Goal: Task Accomplishment & Management: Complete application form

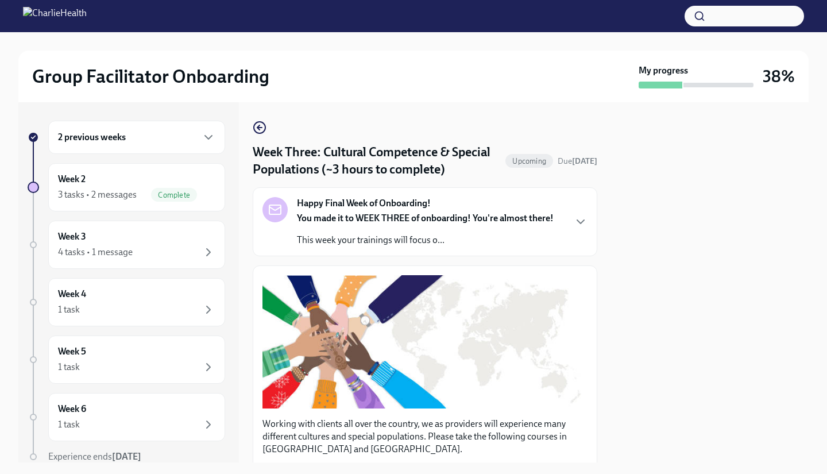
scroll to position [764, 0]
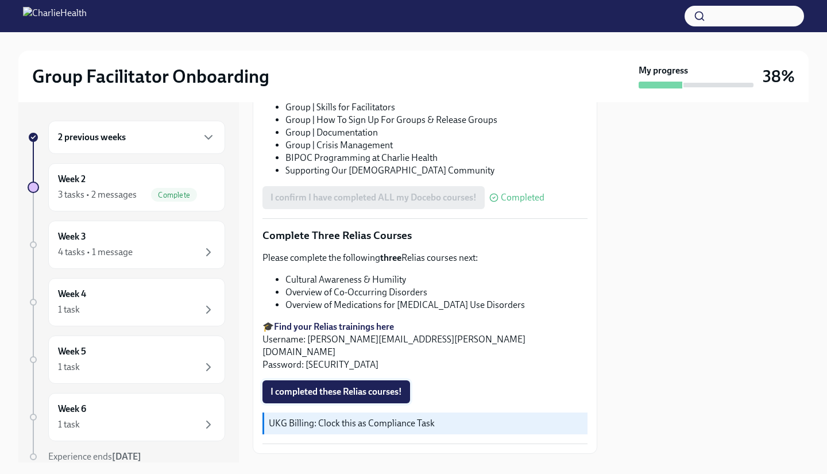
click at [351, 386] on span "I completed these Relias courses!" at bounding box center [335, 391] width 131 height 11
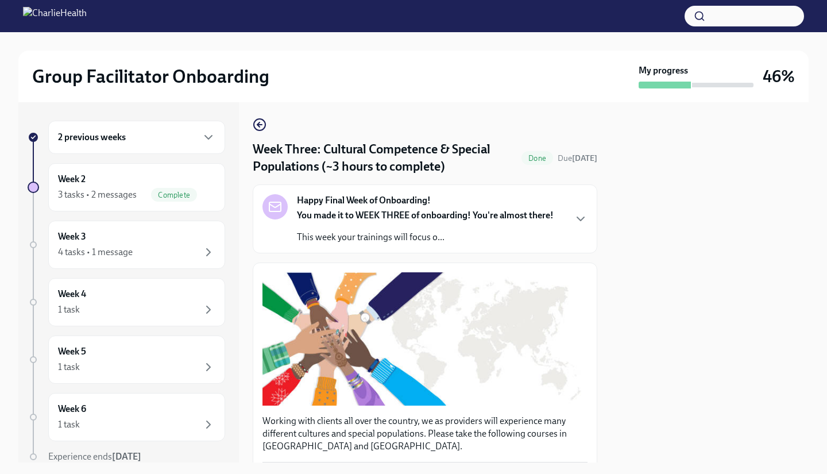
scroll to position [0, 0]
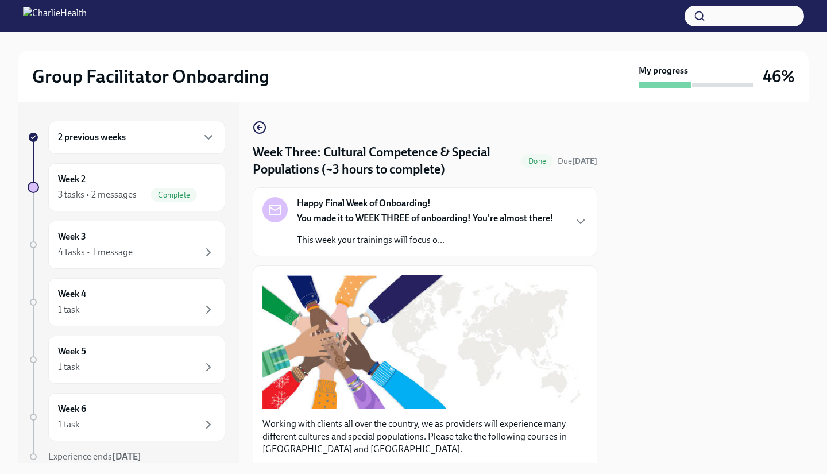
click at [547, 215] on strong "You made it to WEEK THREE of onboarding! You're almost there!" at bounding box center [425, 217] width 257 height 11
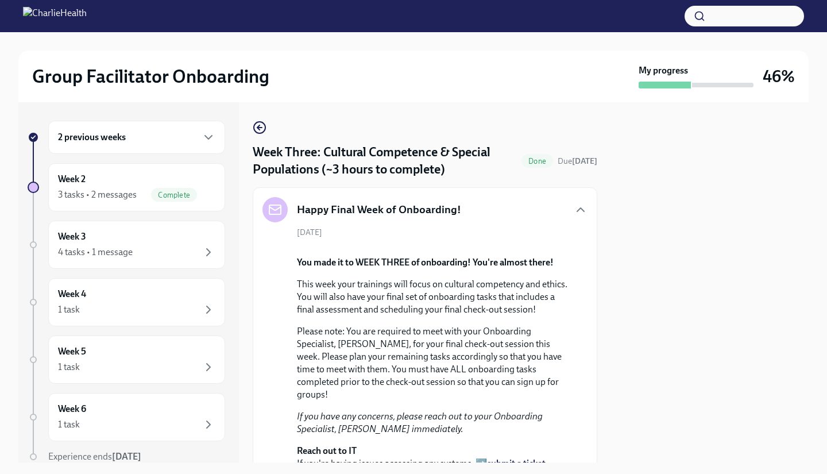
click at [547, 215] on div "Happy Final Week of Onboarding!" at bounding box center [424, 209] width 325 height 25
click at [574, 215] on icon "button" at bounding box center [581, 210] width 14 height 14
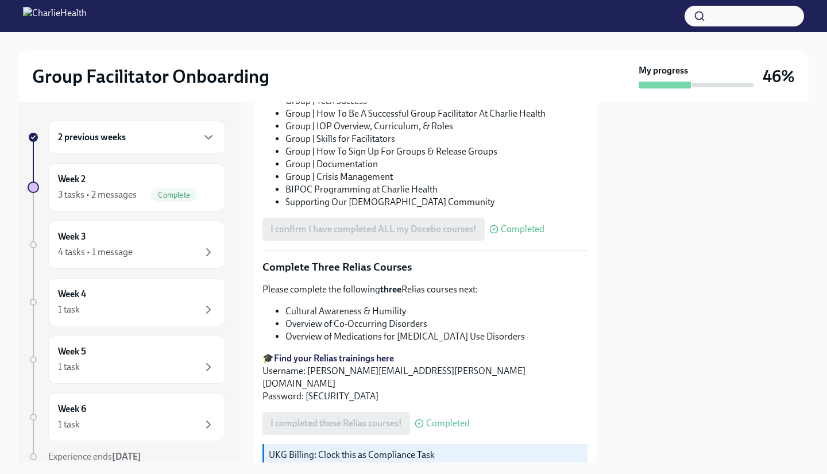
scroll to position [776, 0]
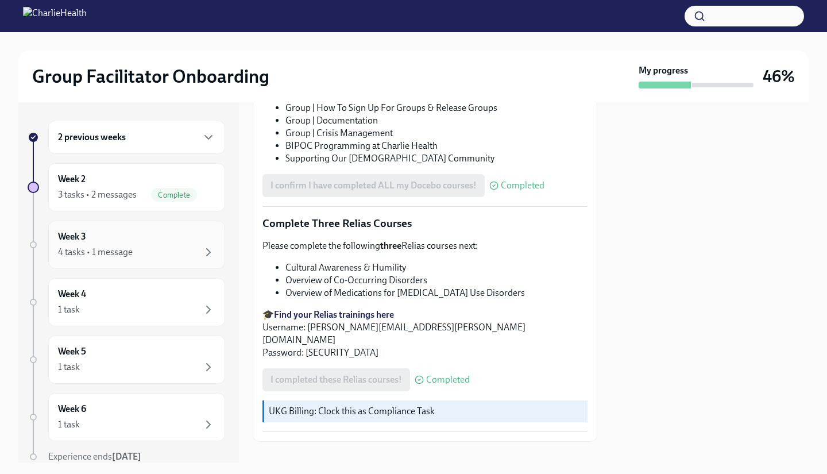
click at [142, 246] on div "4 tasks • 1 message" at bounding box center [136, 252] width 157 height 14
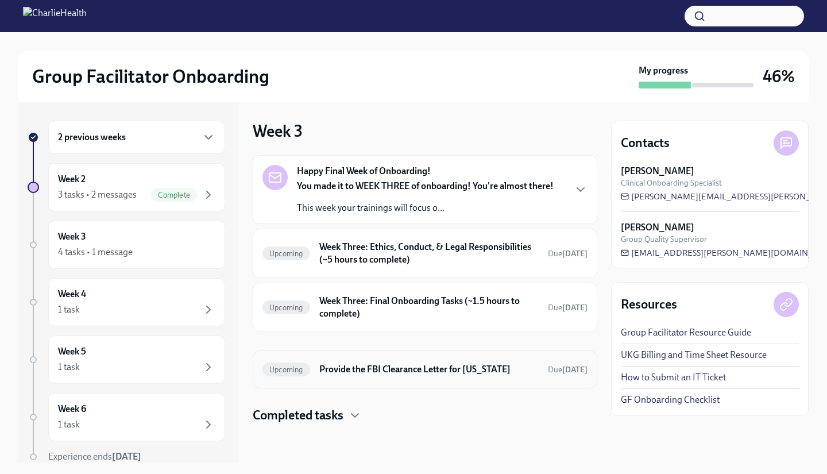
click at [421, 369] on h6 "Provide the FBI Clearance Letter for [US_STATE]" at bounding box center [428, 369] width 219 height 13
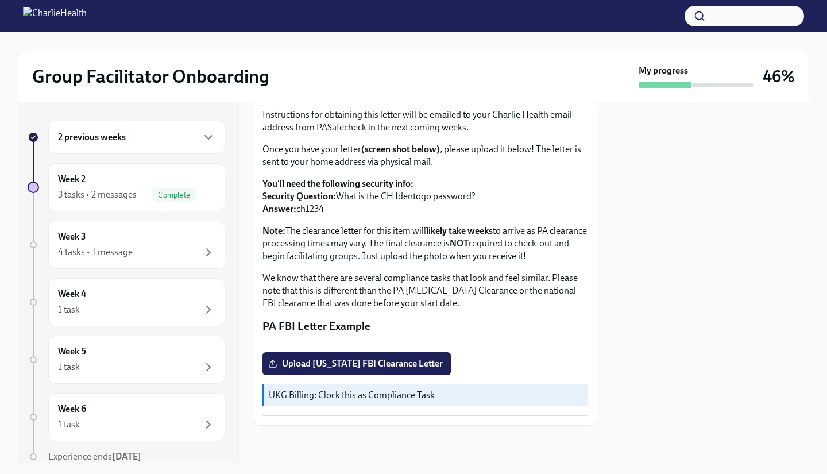
scroll to position [207, 0]
click at [432, 363] on span "Upload [US_STATE] FBI Clearance Letter" at bounding box center [356, 363] width 172 height 11
click at [0, 0] on input "Upload [US_STATE] FBI Clearance Letter" at bounding box center [0, 0] width 0 height 0
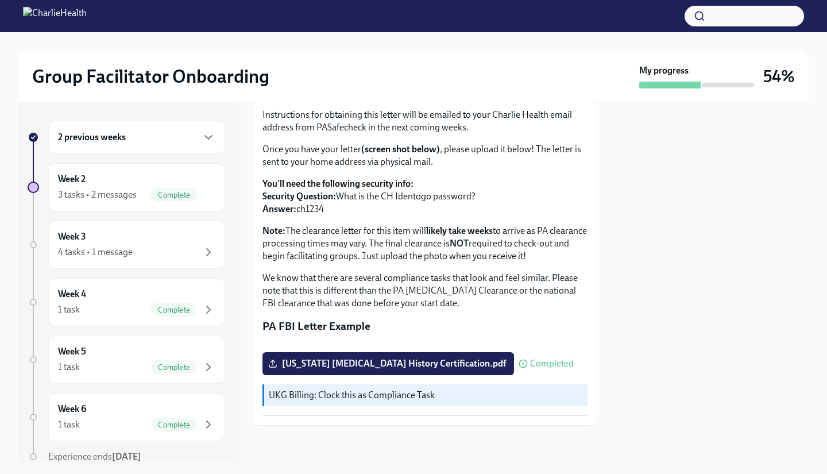
scroll to position [0, 0]
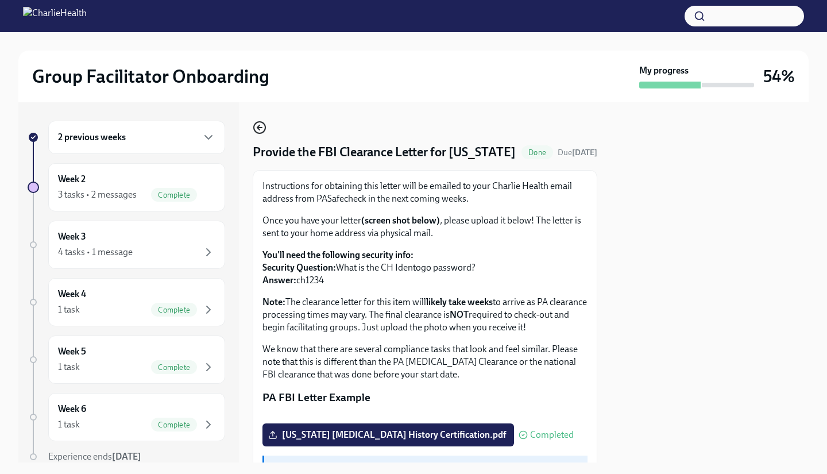
click at [264, 134] on icon "button" at bounding box center [260, 128] width 14 height 14
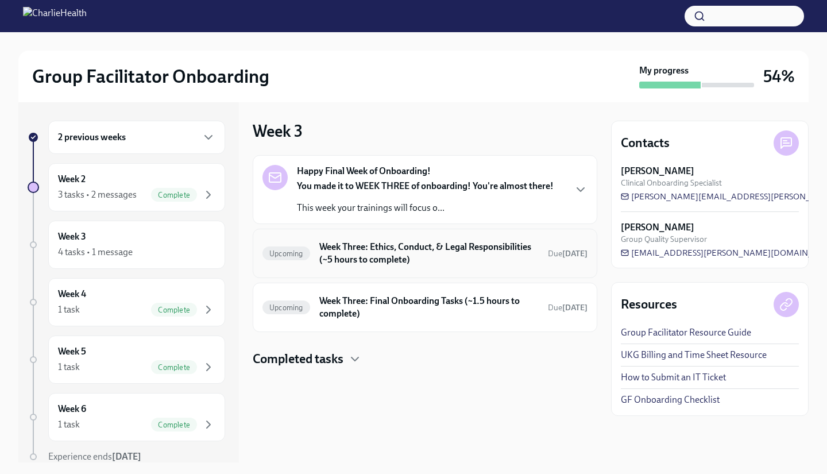
click at [409, 257] on h6 "Week Three: Ethics, Conduct, & Legal Responsibilities (~5 hours to complete)" at bounding box center [428, 253] width 219 height 25
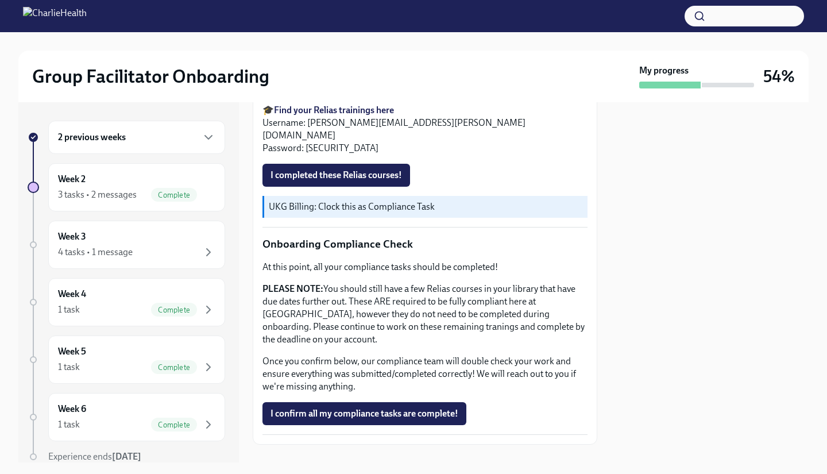
scroll to position [362, 0]
